Goal: Transaction & Acquisition: Purchase product/service

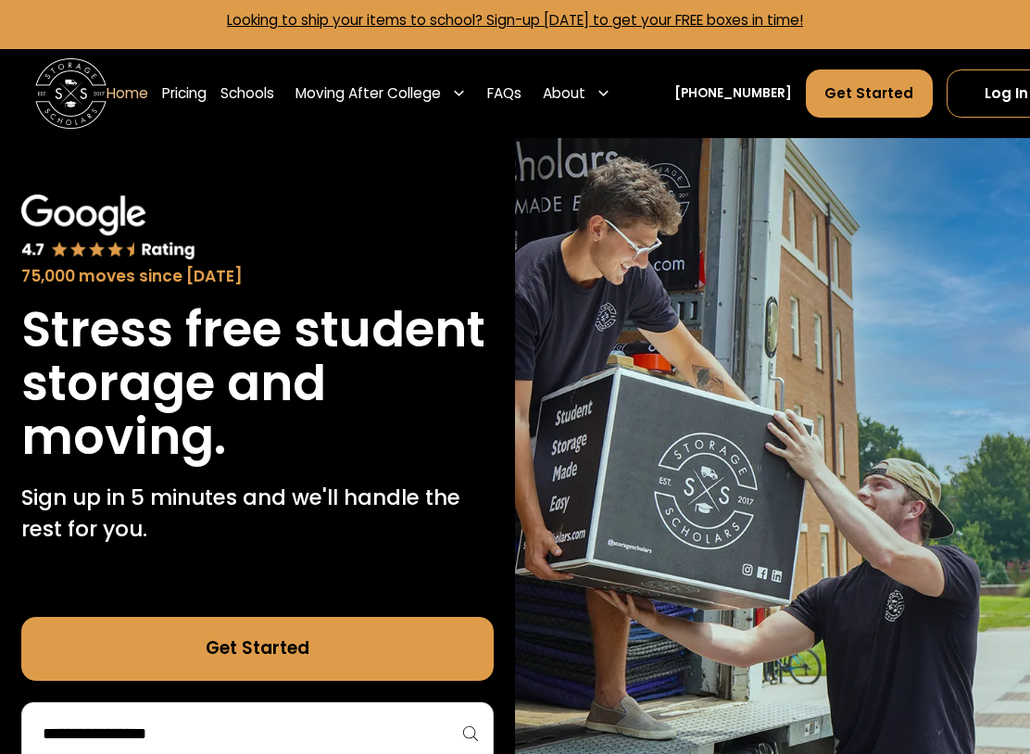
scroll to position [6, 0]
click at [616, 82] on div "About" at bounding box center [577, 94] width 82 height 50
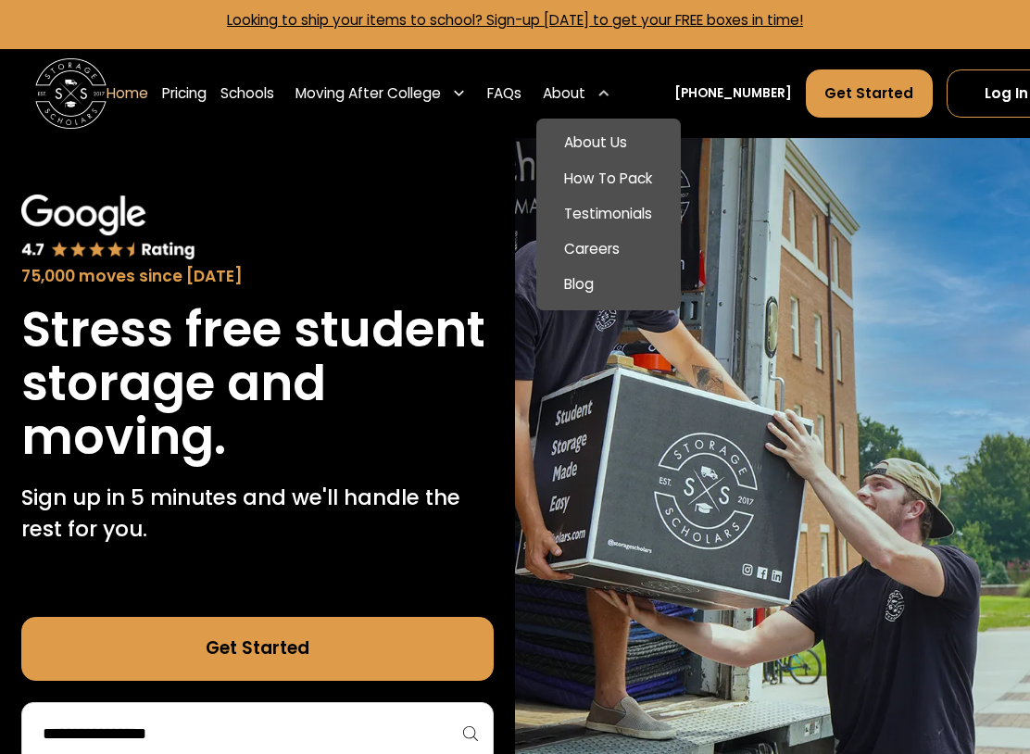
click at [616, 247] on link "Careers" at bounding box center [608, 249] width 131 height 35
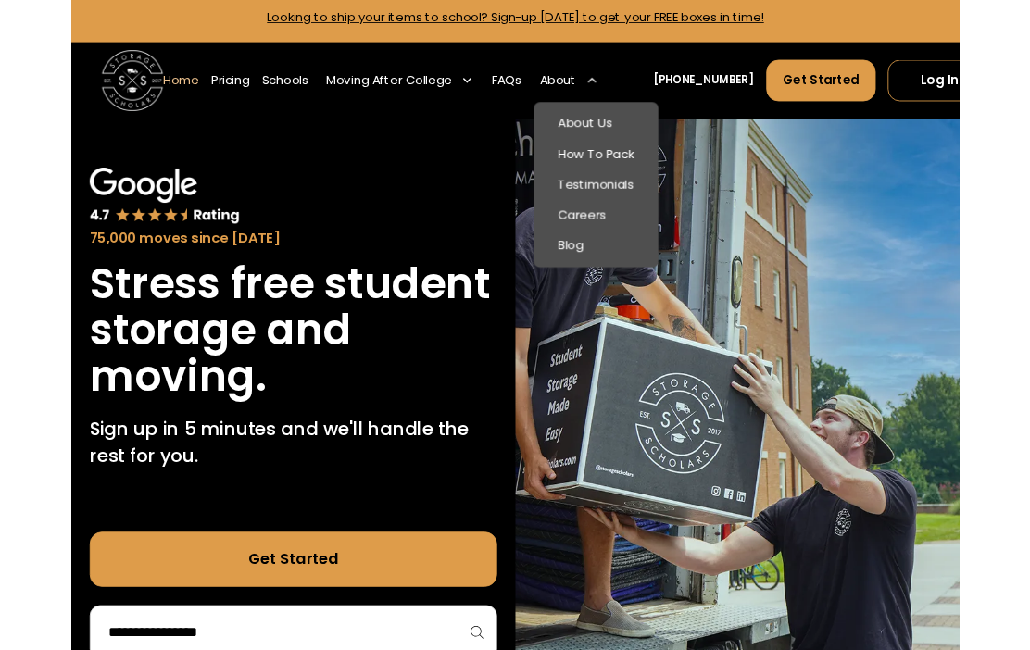
scroll to position [59, 0]
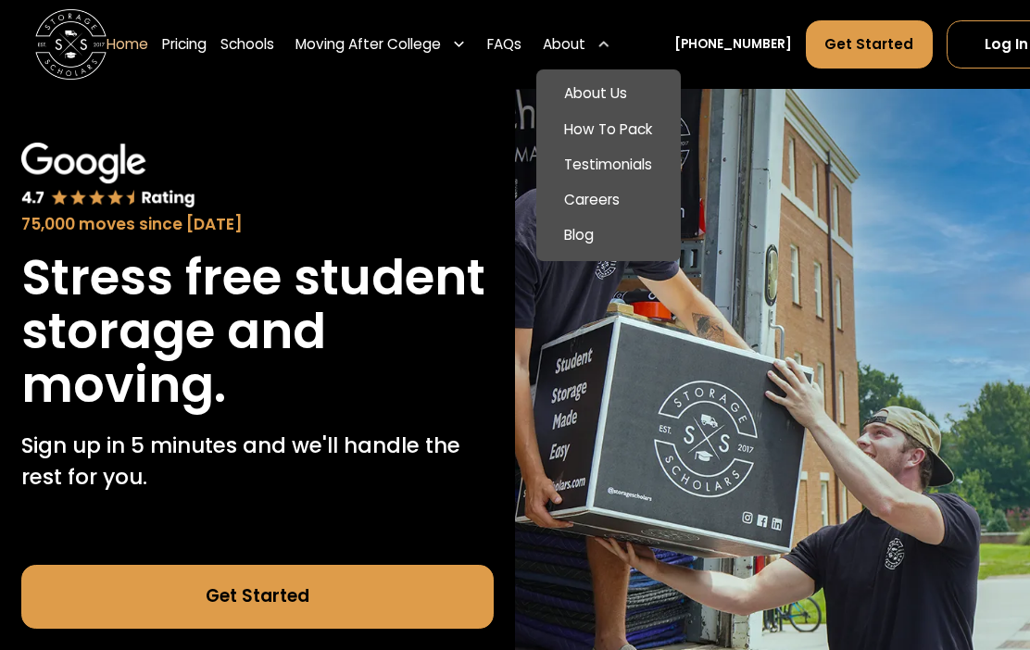
click at [641, 84] on link "About Us" at bounding box center [608, 93] width 131 height 35
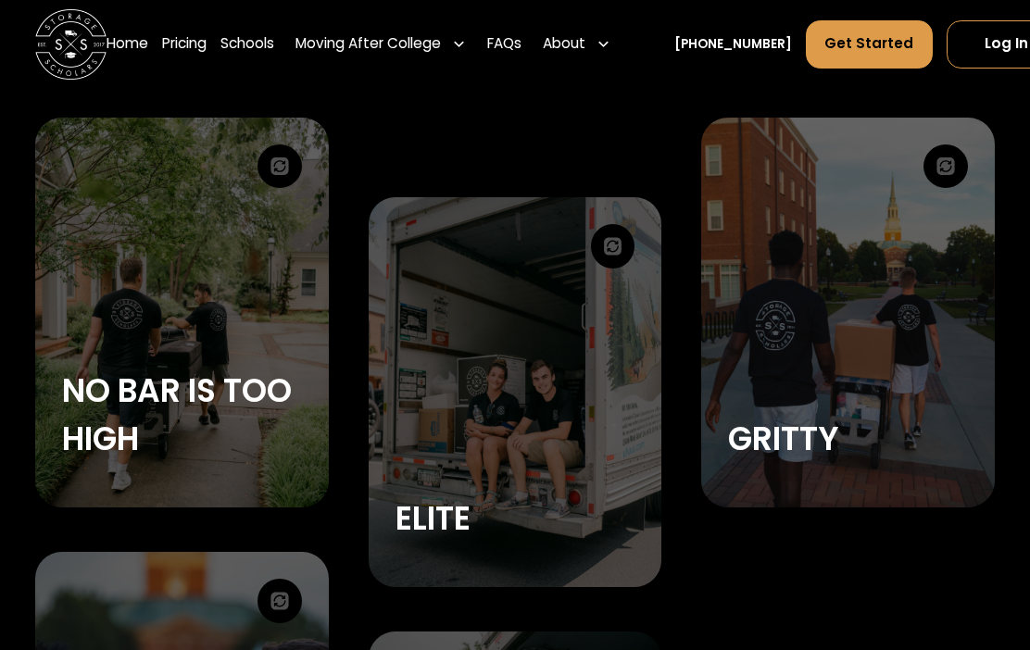
scroll to position [3075, 0]
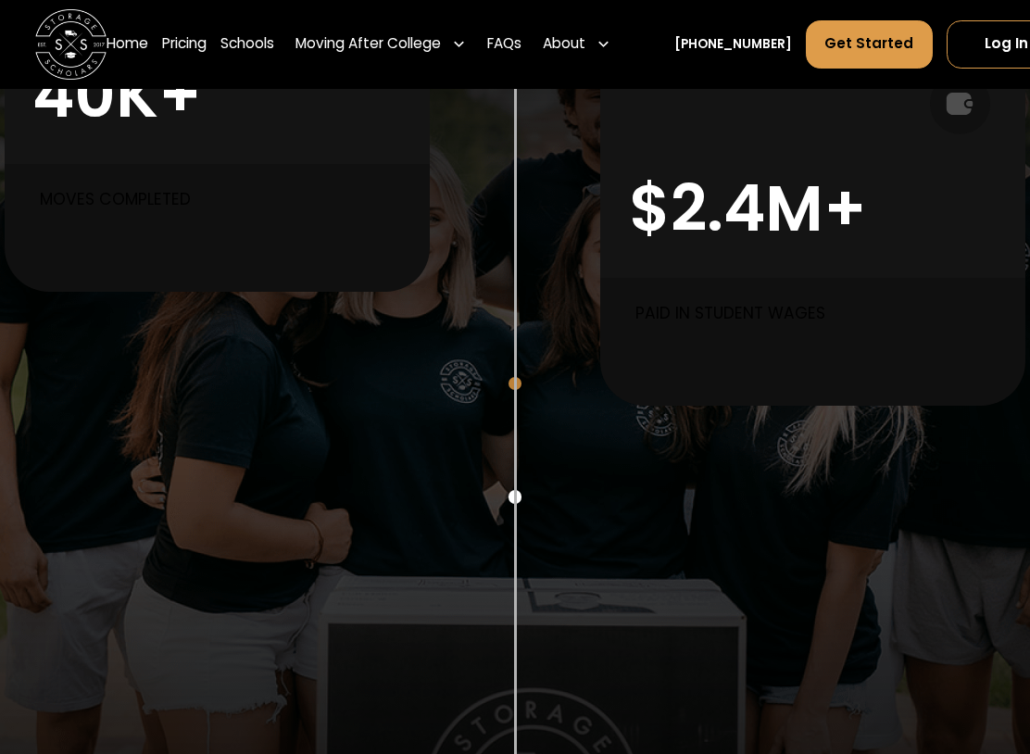
scroll to position [1187, 0]
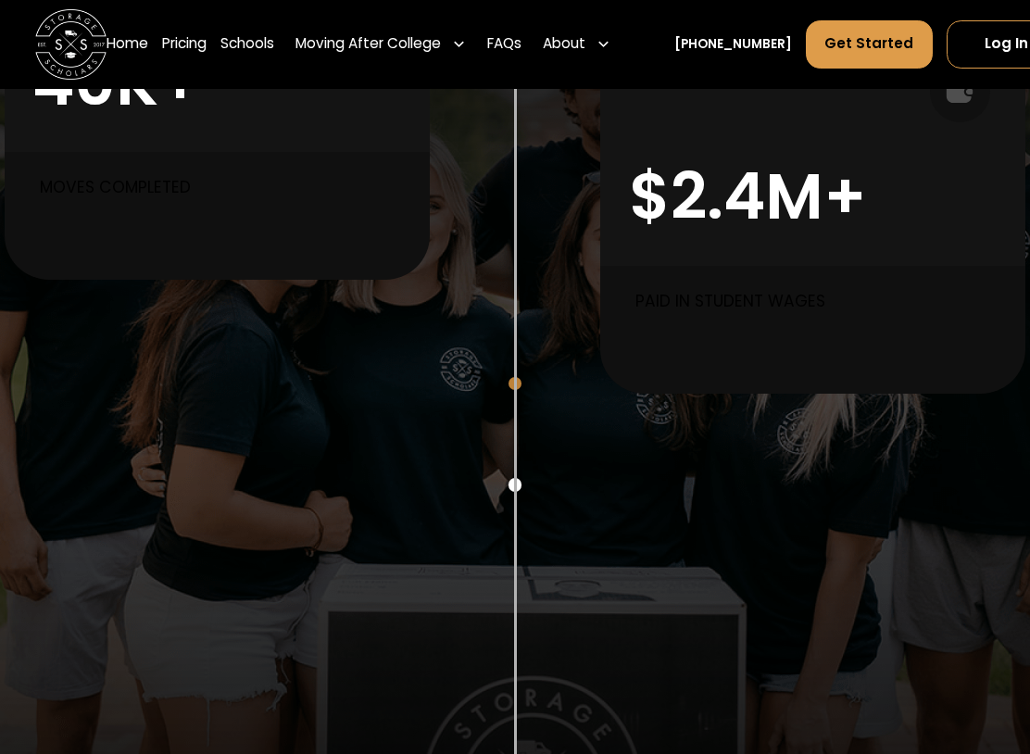
click at [115, 178] on p "Moves completed" at bounding box center [222, 188] width 364 height 24
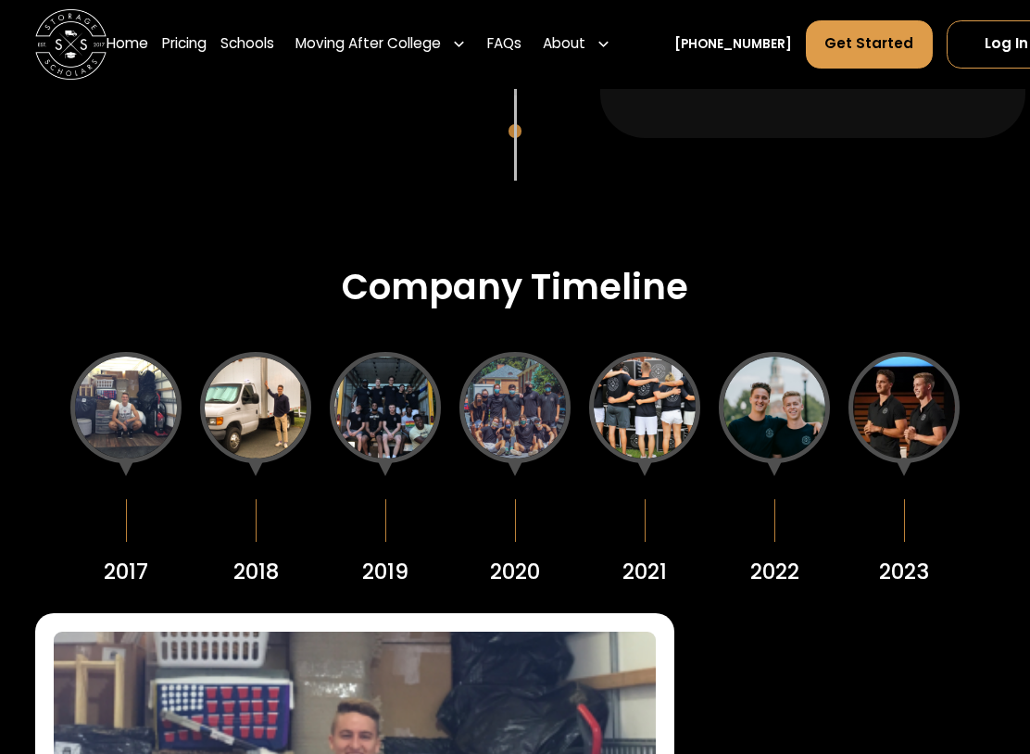
scroll to position [2067, 0]
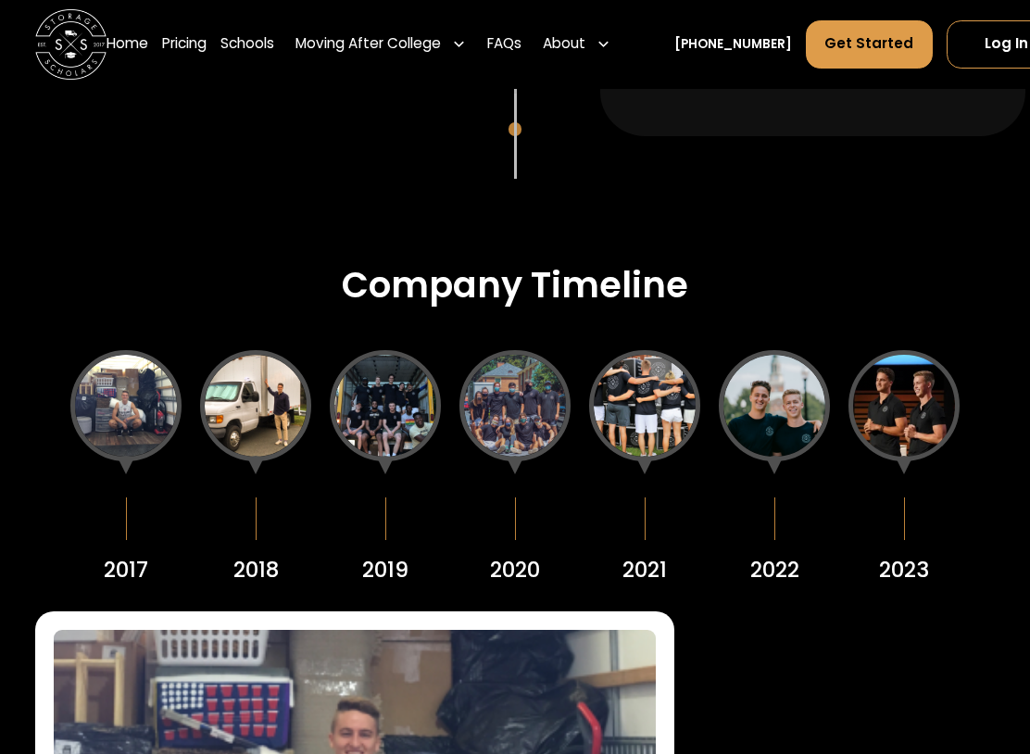
click at [116, 414] on div at bounding box center [125, 405] width 111 height 111
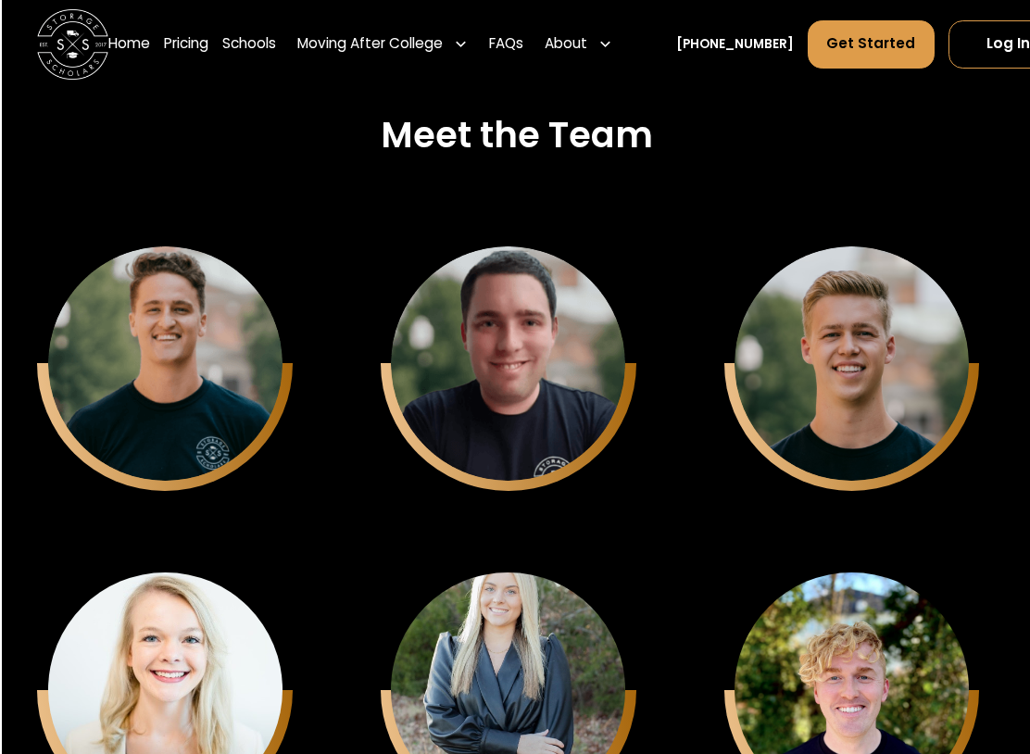
scroll to position [4494, 0]
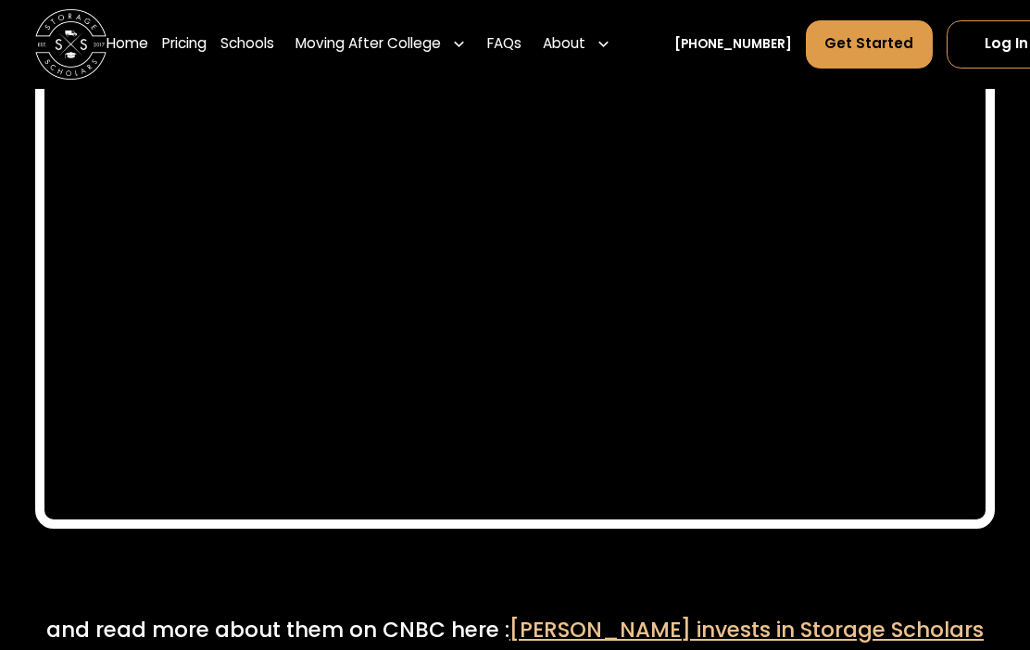
scroll to position [8027, 0]
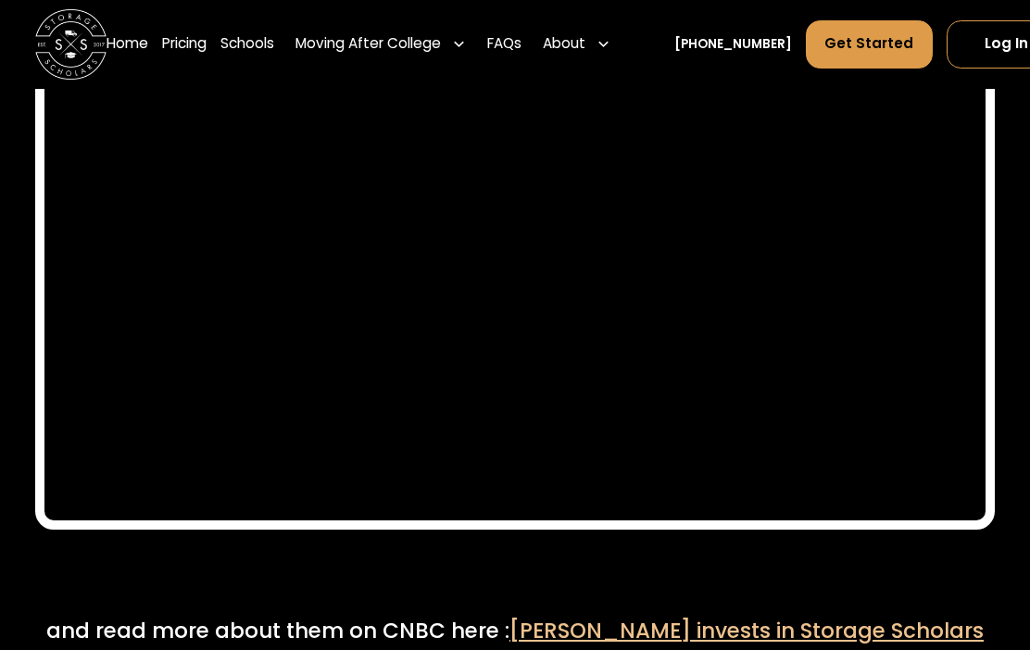
click at [609, 44] on icon at bounding box center [603, 45] width 10 height 6
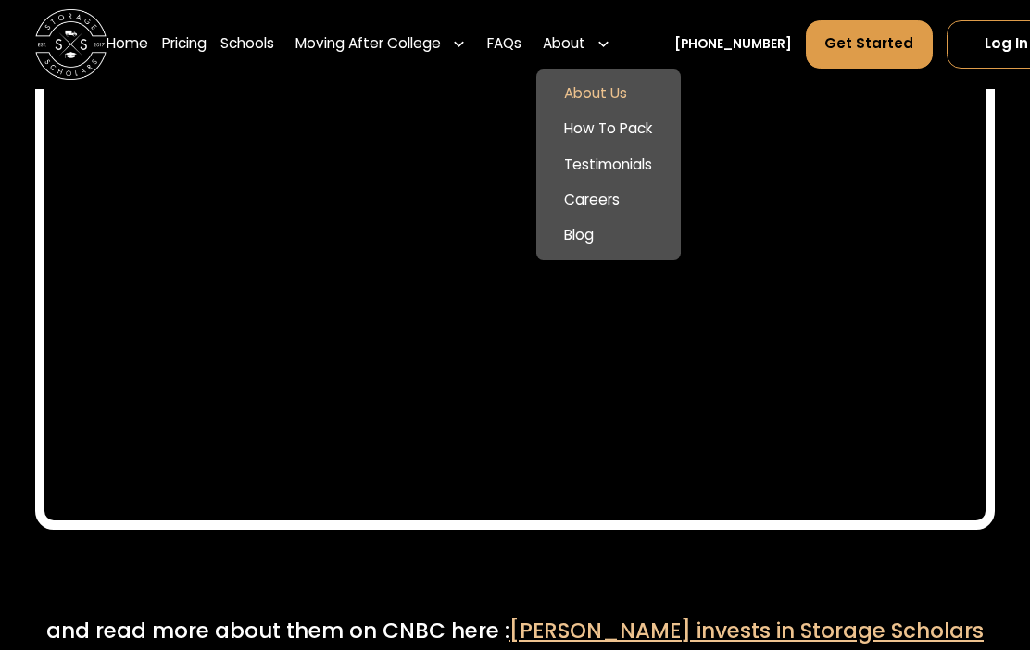
click at [647, 130] on link "How To Pack" at bounding box center [608, 129] width 131 height 35
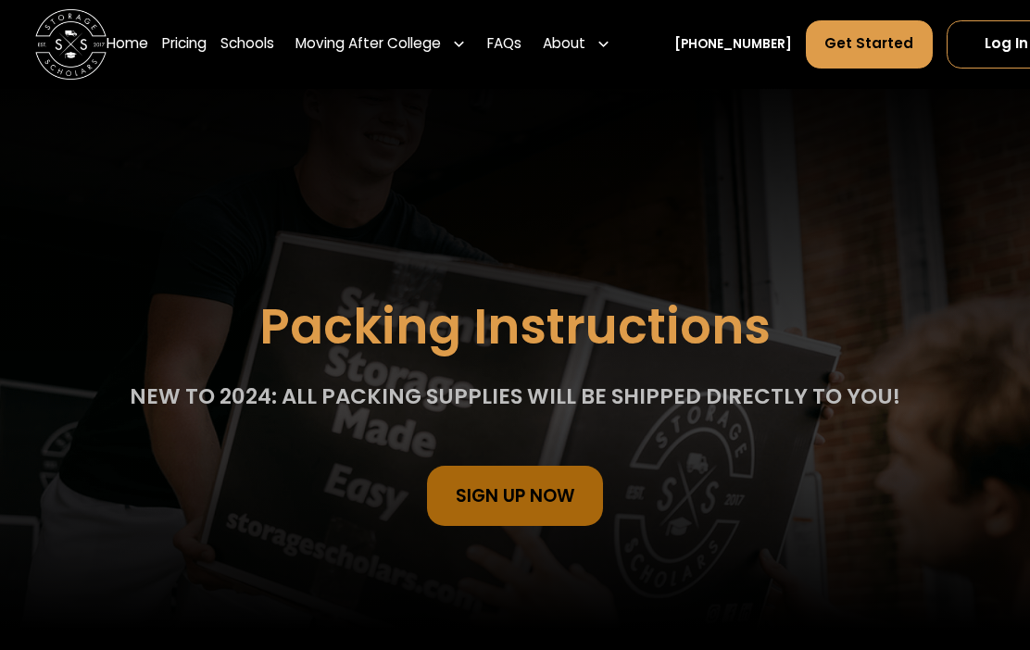
scroll to position [30, 0]
click at [197, 48] on link "Pricing" at bounding box center [184, 44] width 44 height 50
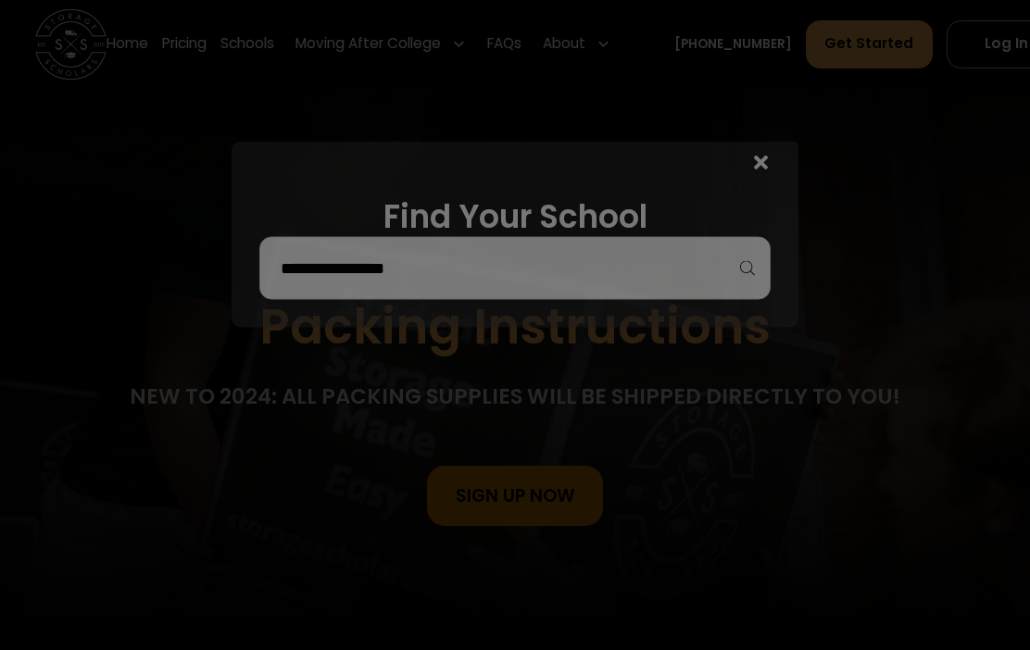
scroll to position [31, 0]
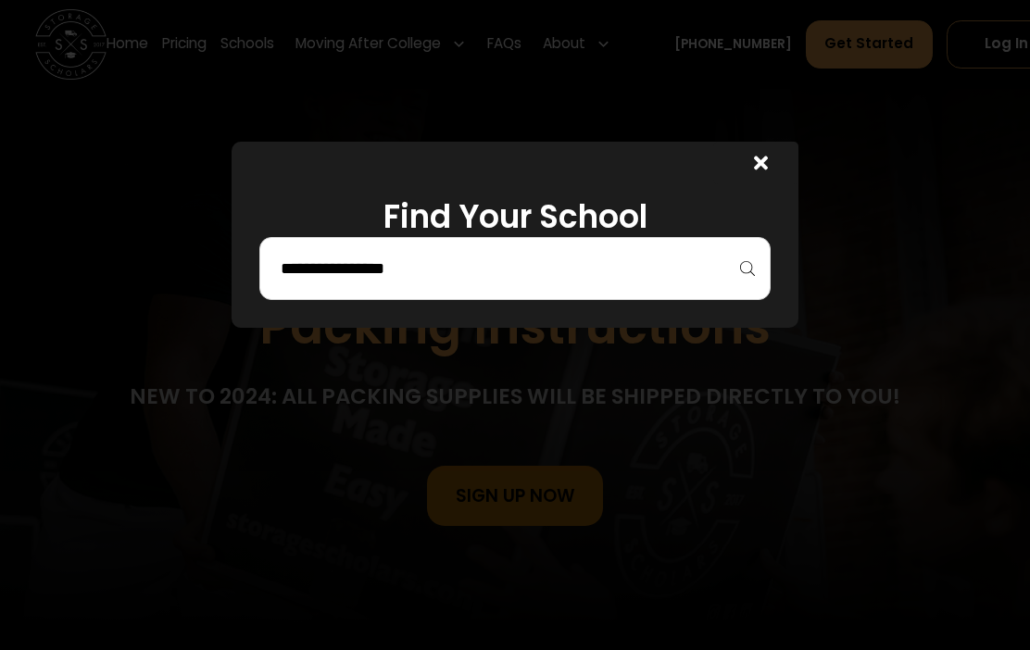
click at [511, 259] on input "search" at bounding box center [514, 268] width 471 height 31
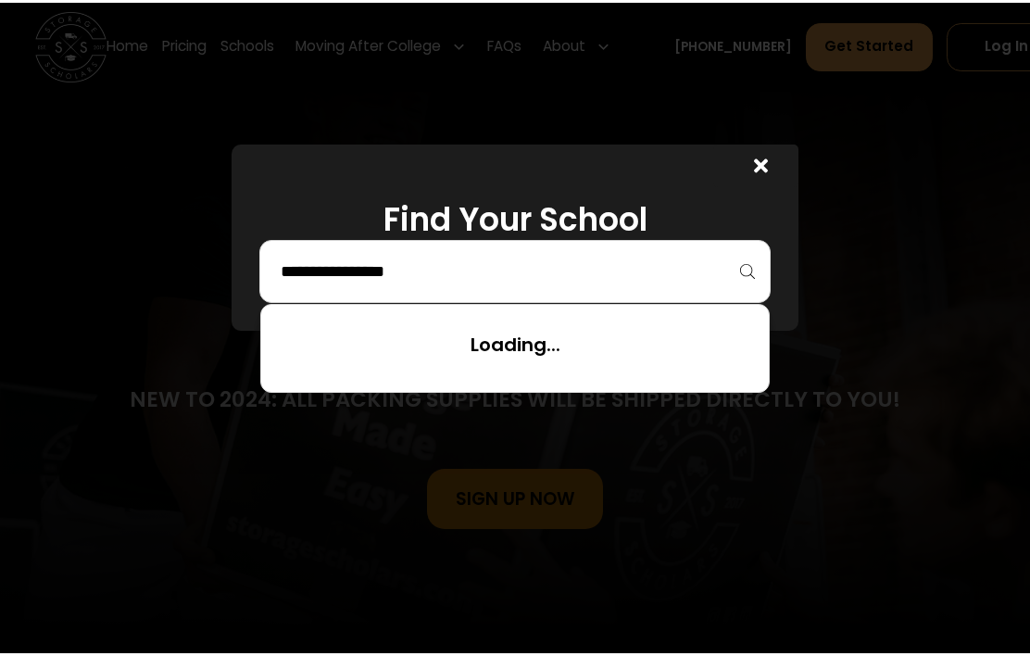
scroll to position [30, 0]
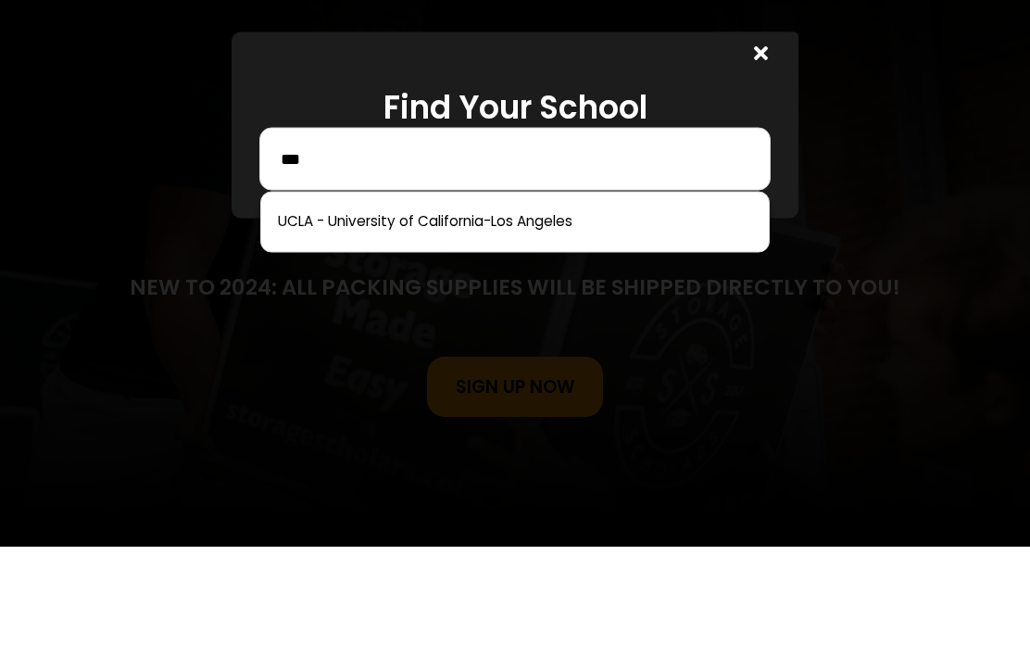
type input "***"
click at [571, 311] on link at bounding box center [515, 331] width 492 height 41
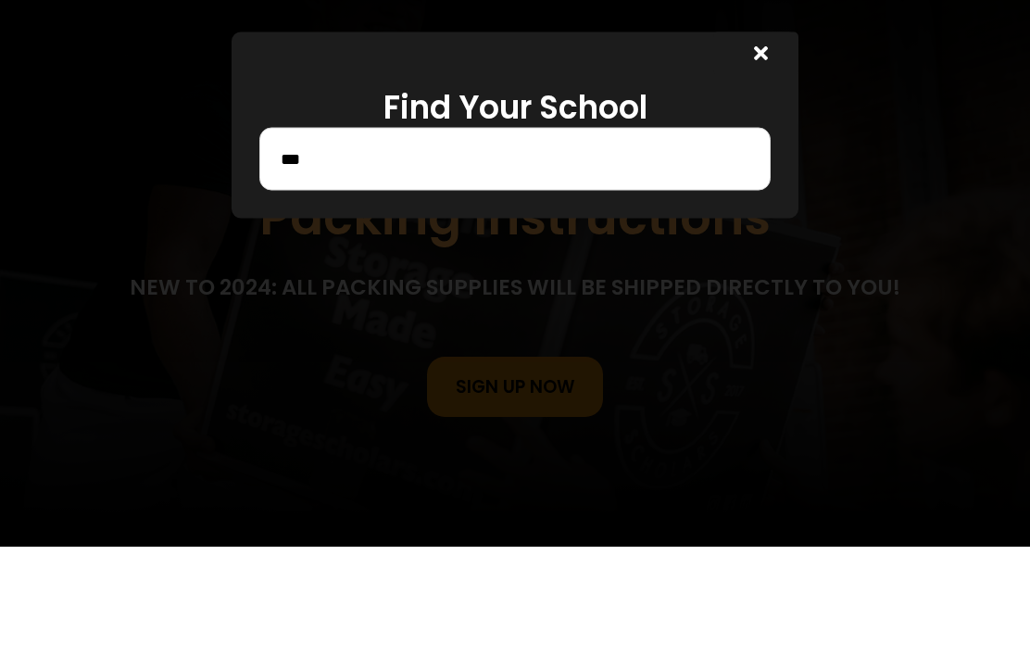
click at [645, 328] on div "Find Your School ***" at bounding box center [516, 235] width 568 height 186
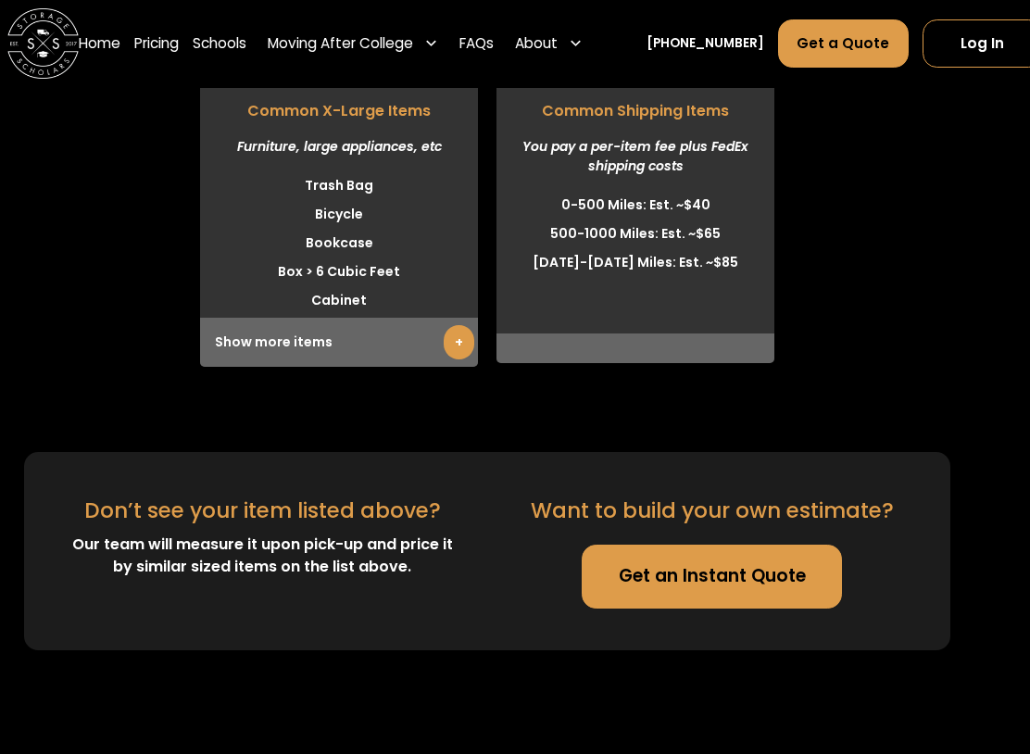
scroll to position [5425, 27]
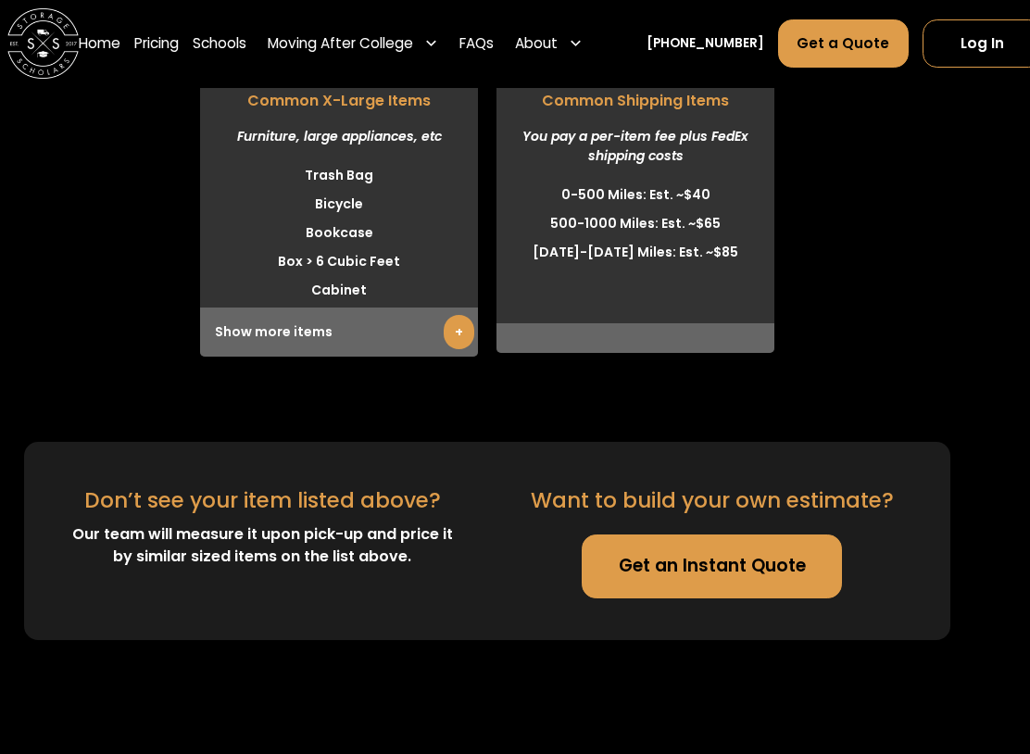
click at [784, 535] on link "Get an Instant Quote" at bounding box center [713, 567] width 260 height 64
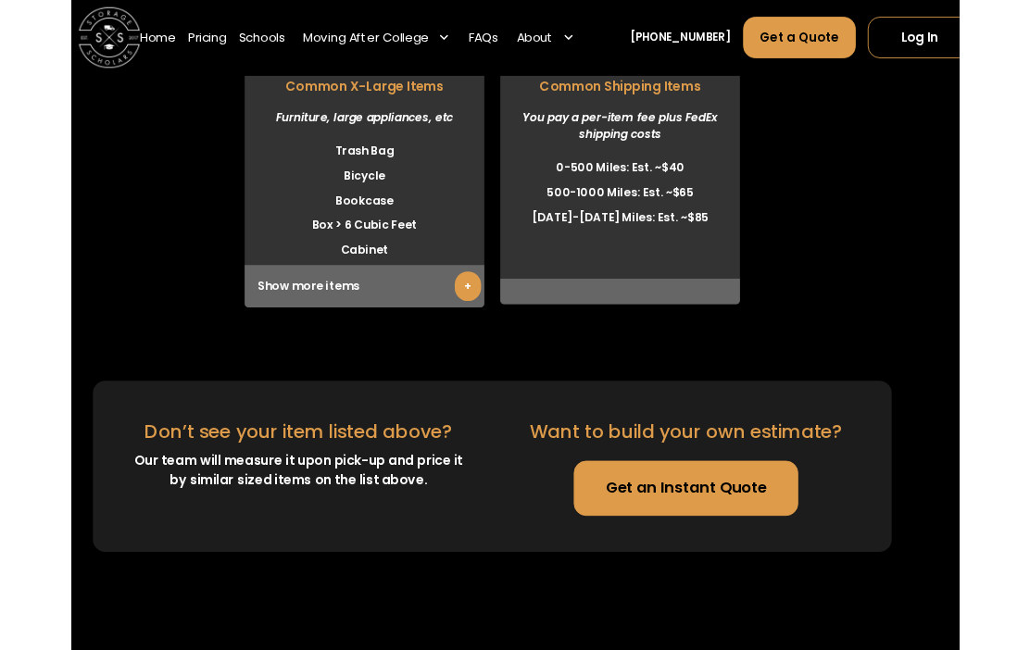
scroll to position [5478, 28]
